Goal: Task Accomplishment & Management: Manage account settings

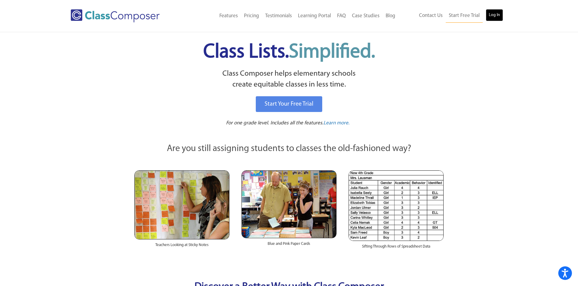
click at [490, 13] on link "Log In" at bounding box center [493, 15] width 17 height 12
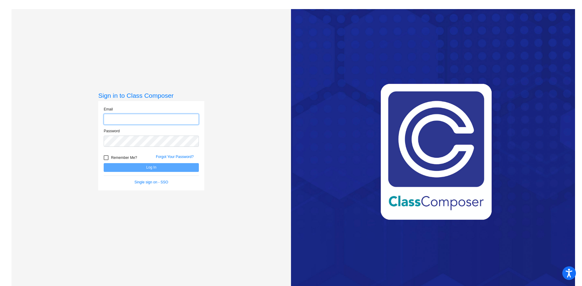
click at [165, 119] on input "email" at bounding box center [151, 119] width 95 height 11
type input "[EMAIL_ADDRESS][DOMAIN_NAME]"
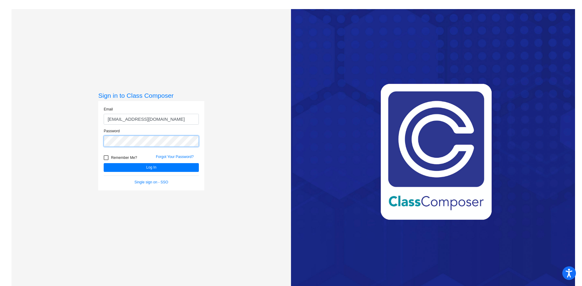
click at [104, 163] on button "Log In" at bounding box center [151, 167] width 95 height 9
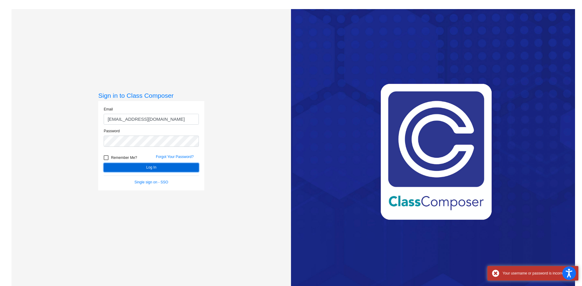
click at [163, 169] on button "Log In" at bounding box center [151, 167] width 95 height 9
click at [177, 165] on button "Log In" at bounding box center [151, 167] width 95 height 9
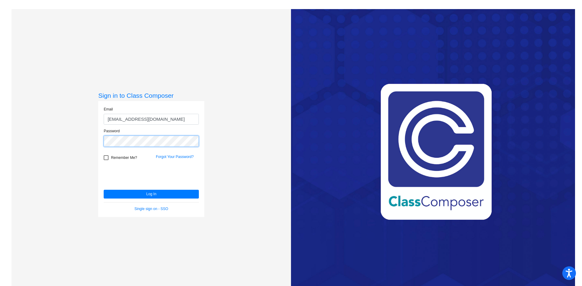
click at [51, 137] on div "Sign in to Class Composer Email sayde.beagle@k12.wv.us Password Remember Me? Fo…" at bounding box center [152, 152] width 280 height 286
click at [104, 190] on button "Log In" at bounding box center [151, 194] width 95 height 9
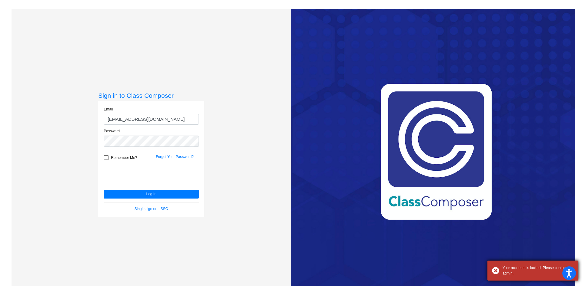
click at [537, 270] on div "Your acccount is locked. Please contact admin." at bounding box center [538, 271] width 71 height 11
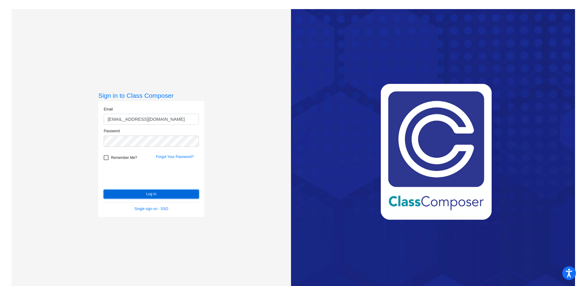
click at [142, 192] on button "Log In" at bounding box center [151, 194] width 95 height 9
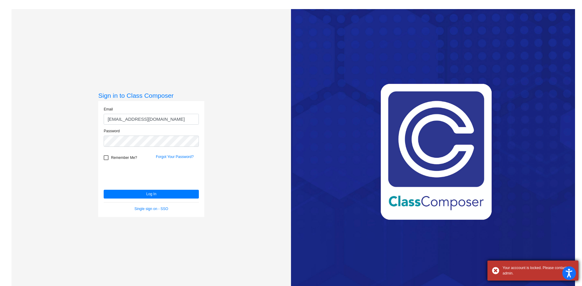
click at [497, 270] on div "Your acccount is locked. Please contact admin." at bounding box center [532, 271] width 91 height 20
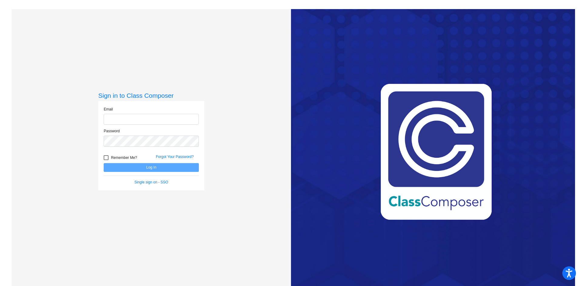
click at [176, 119] on input "email" at bounding box center [151, 119] width 95 height 11
type input "[EMAIL_ADDRESS][DOMAIN_NAME]"
click at [147, 169] on button "Log In" at bounding box center [151, 167] width 95 height 9
